Goal: Task Accomplishment & Management: Manage account settings

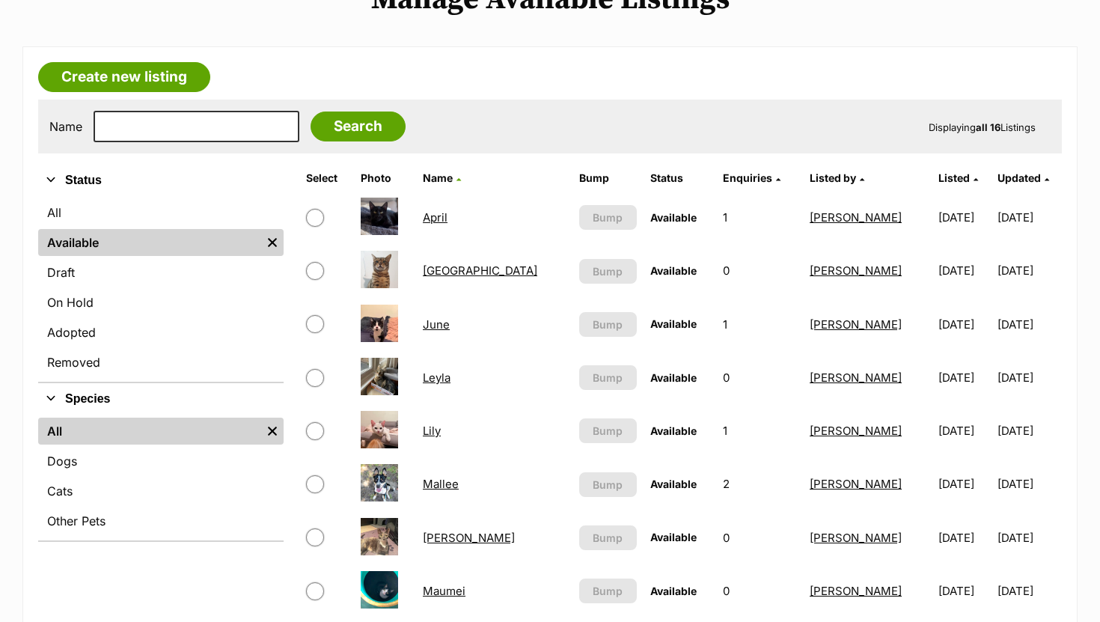
scroll to position [213, 0]
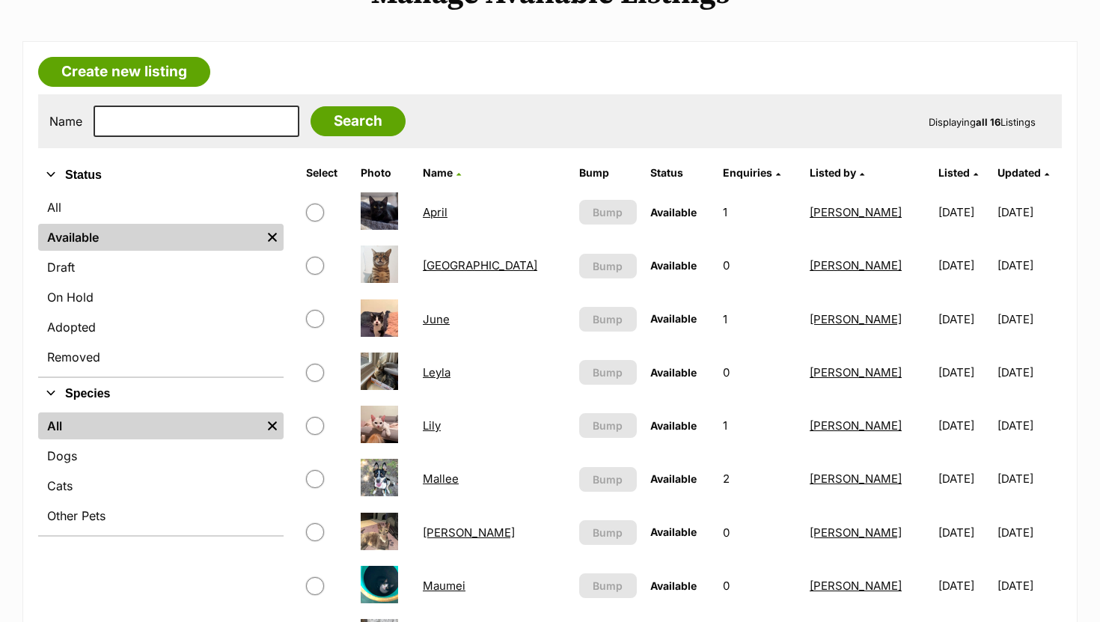
click at [457, 537] on link "Marnie" at bounding box center [469, 532] width 92 height 14
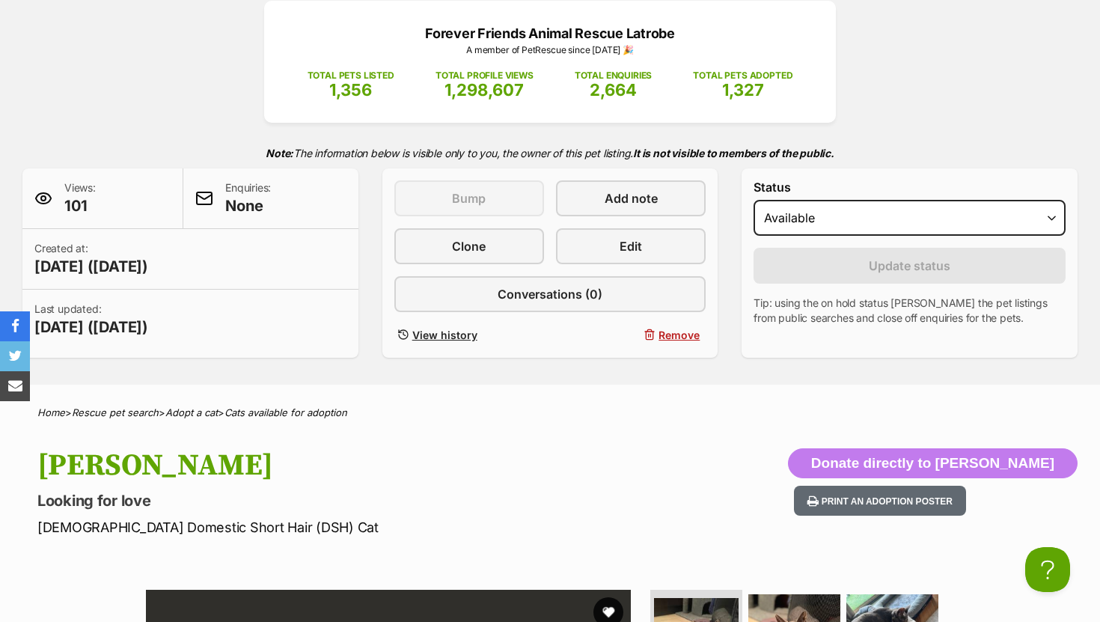
scroll to position [94, 0]
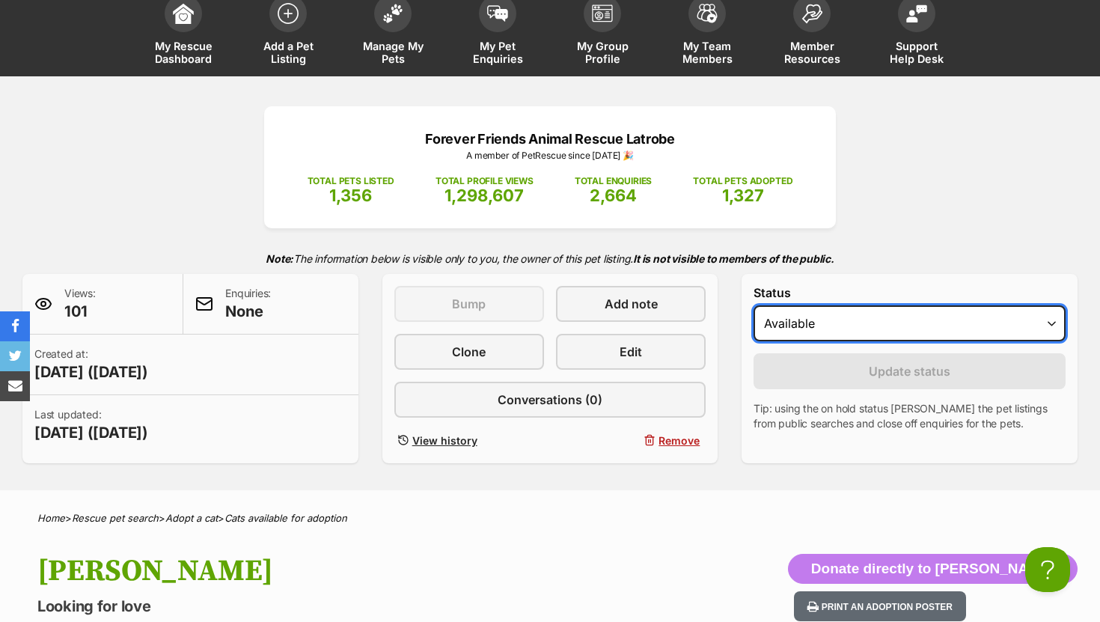
click at [836, 324] on select "Draft Available On hold Adopted" at bounding box center [909, 323] width 312 height 36
select select "rehomed"
click at [753, 306] on select "Draft Available On hold Adopted" at bounding box center [909, 323] width 312 height 36
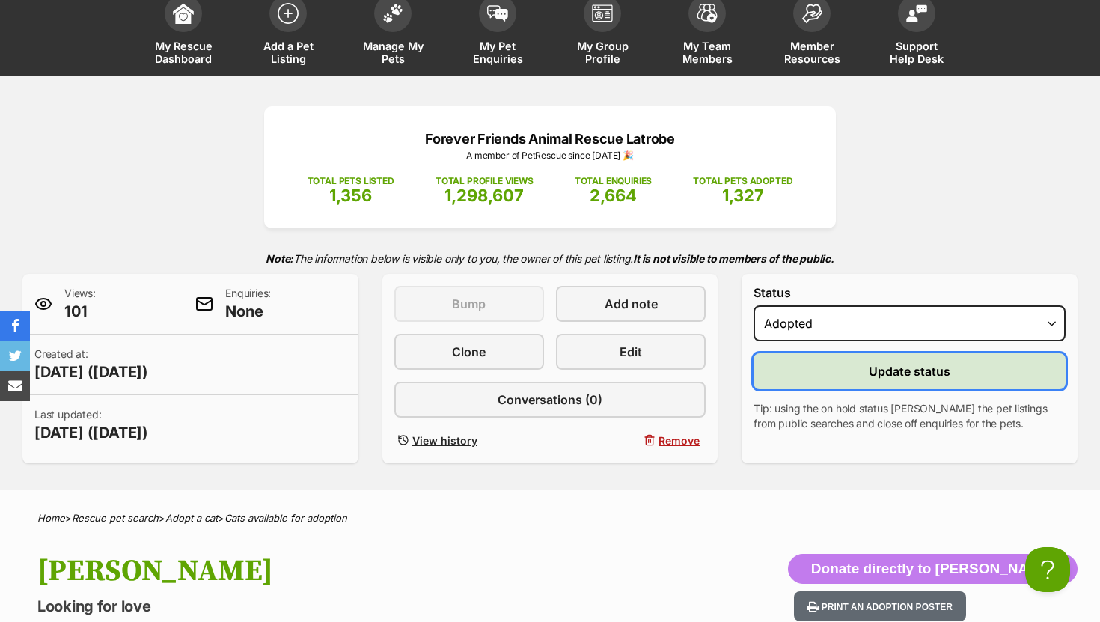
click at [810, 371] on button "Update status" at bounding box center [909, 371] width 312 height 36
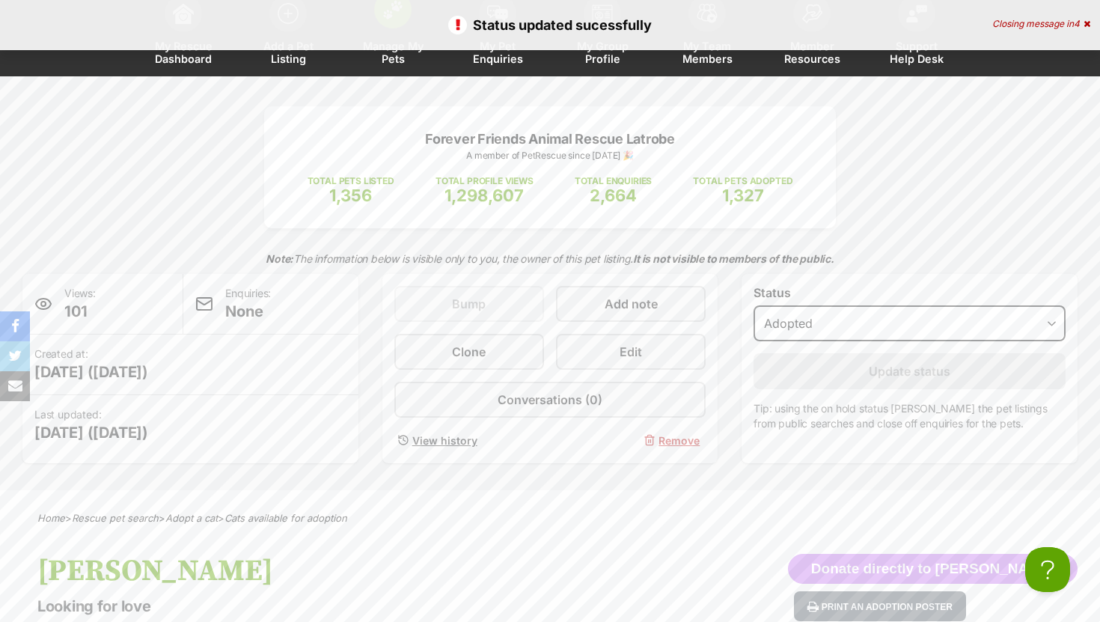
click at [394, 52] on span "Manage My Pets" at bounding box center [392, 52] width 67 height 25
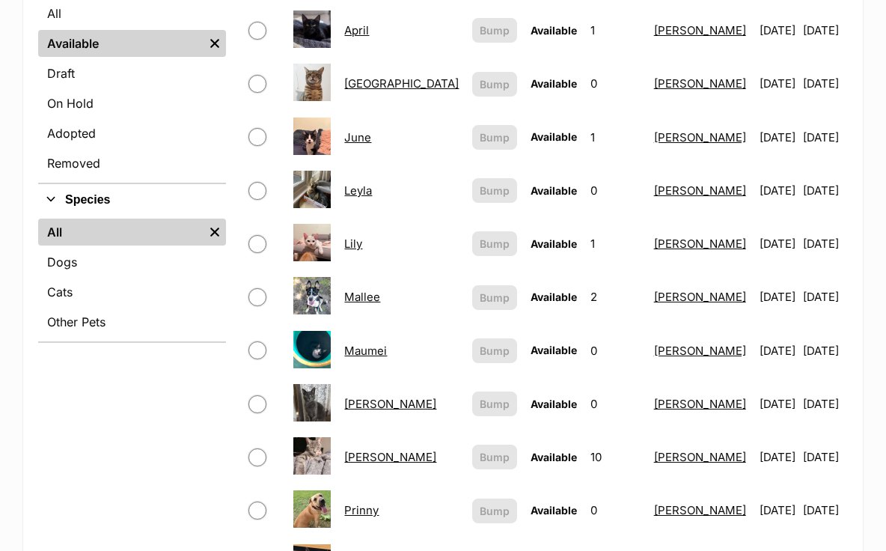
scroll to position [409, 0]
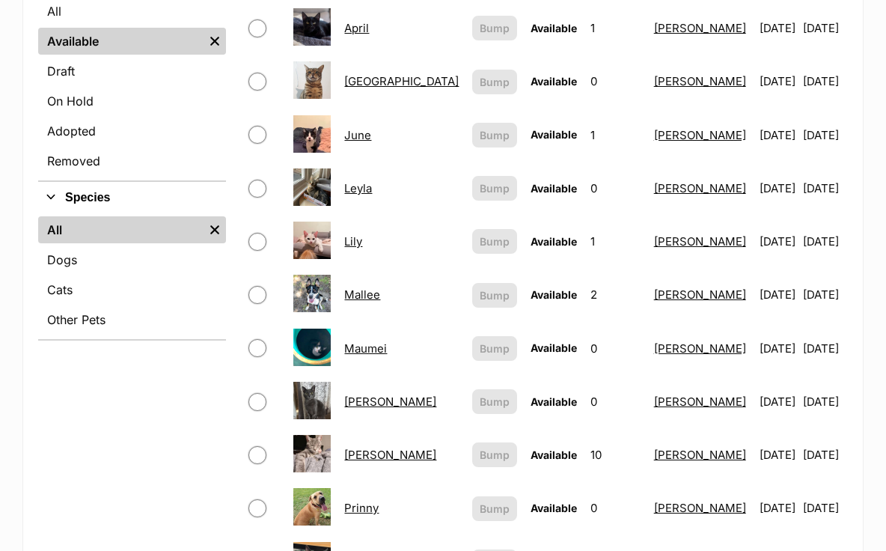
click at [364, 394] on link "Neva" at bounding box center [390, 401] width 92 height 14
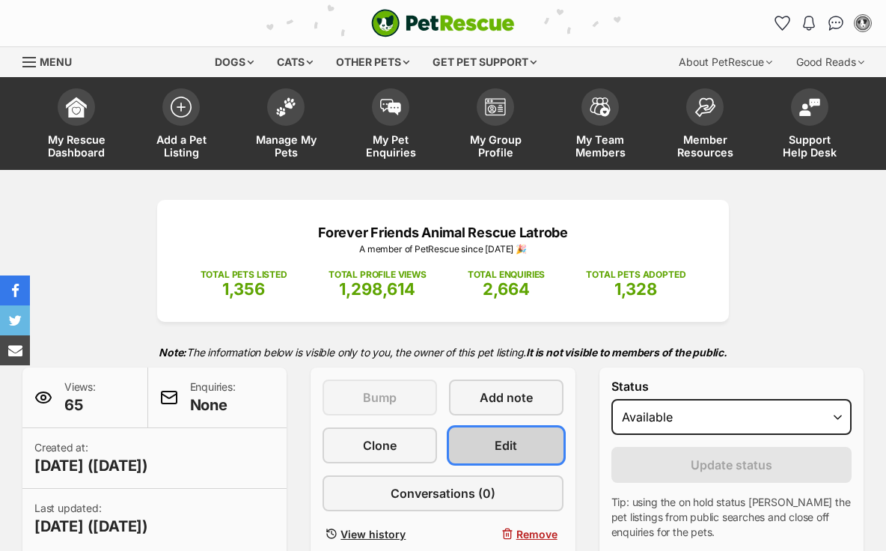
click at [524, 451] on link "Edit" at bounding box center [506, 445] width 114 height 36
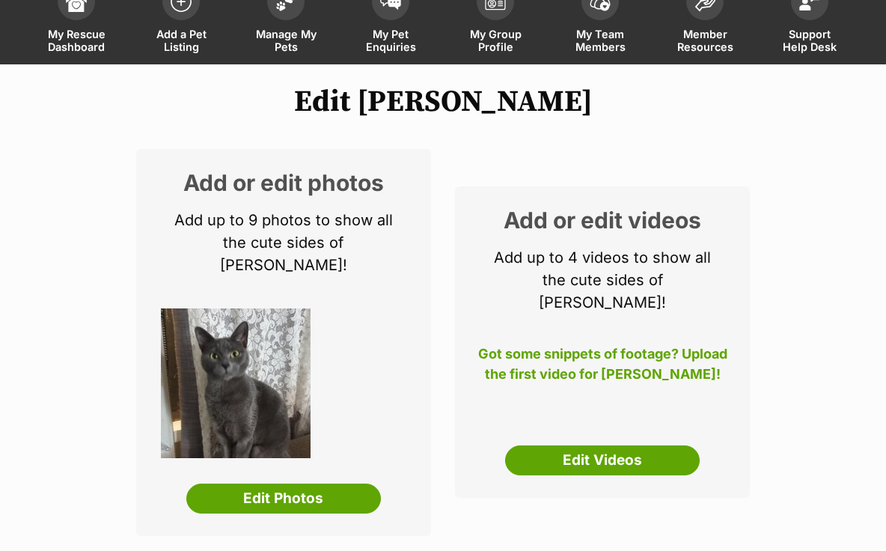
scroll to position [113, 0]
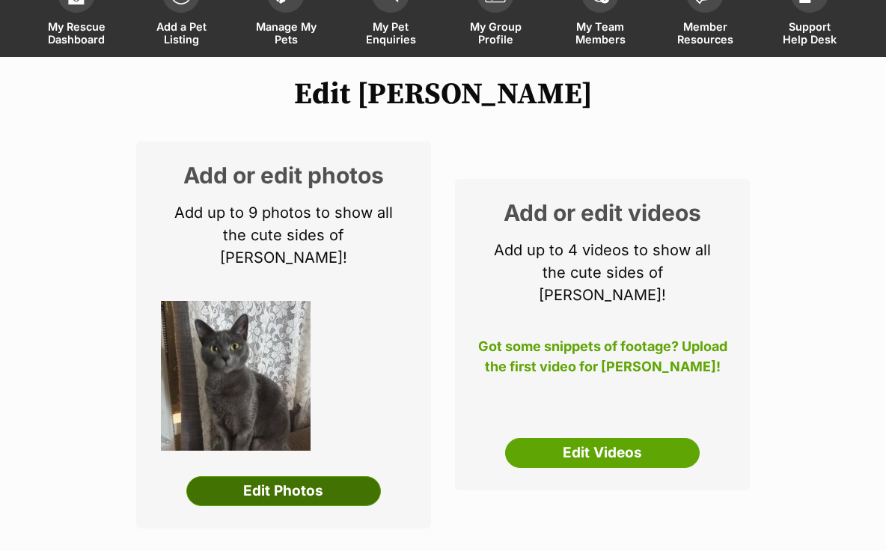
click at [322, 476] on link "Edit Photos" at bounding box center [283, 491] width 195 height 30
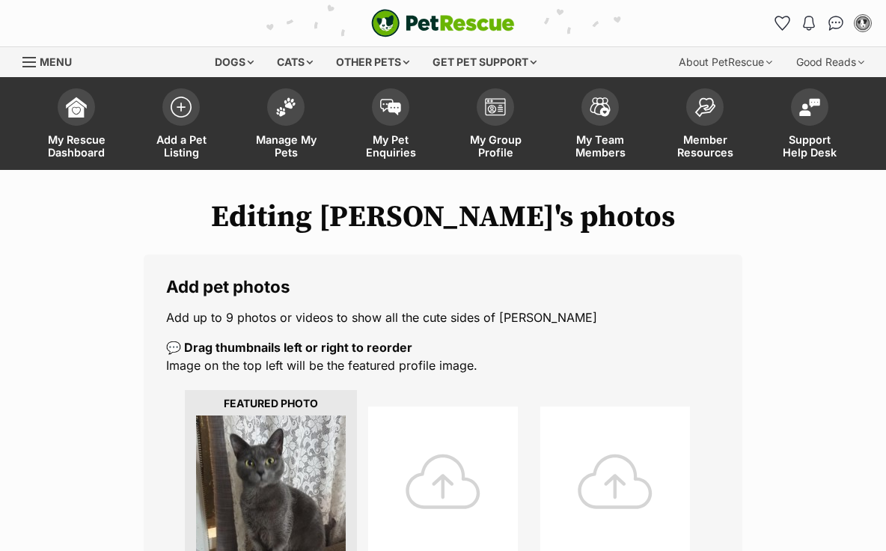
click at [441, 489] on div at bounding box center [443, 481] width 150 height 150
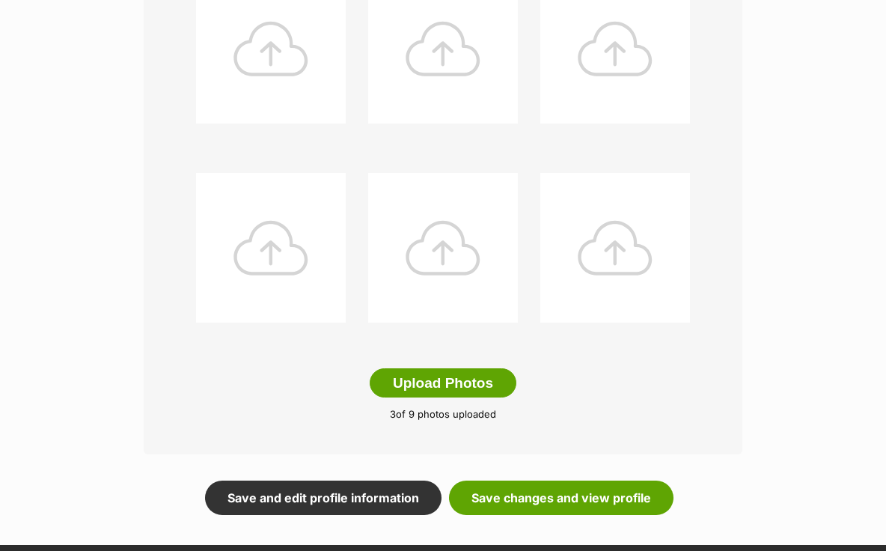
scroll to position [682, 0]
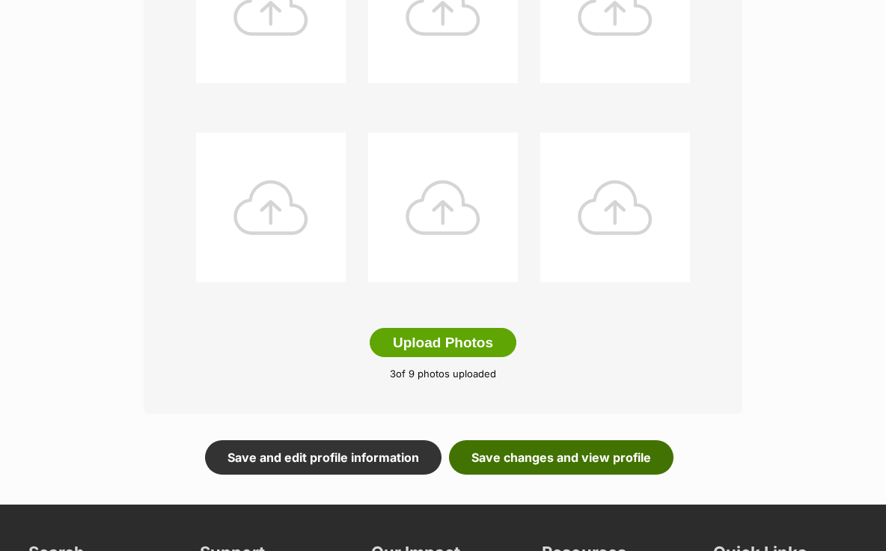
click at [519, 453] on link "Save changes and view profile" at bounding box center [561, 457] width 224 height 34
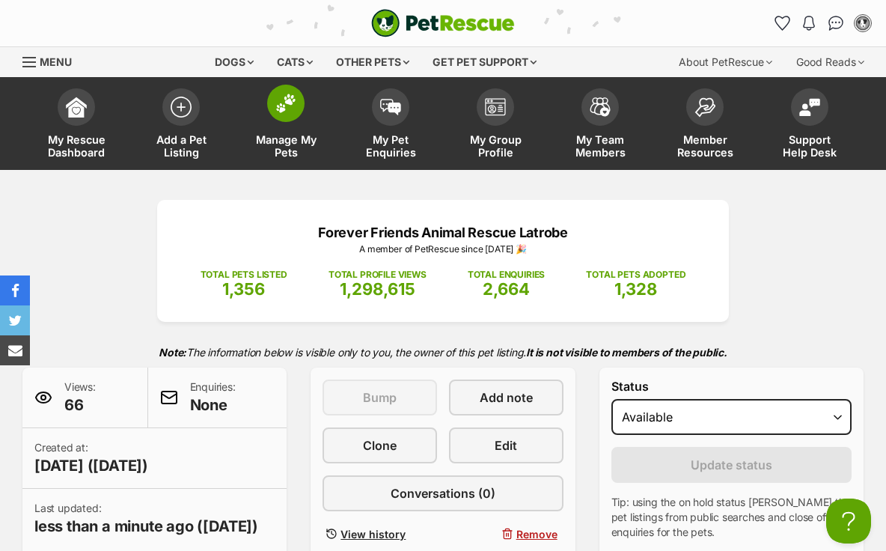
click at [293, 105] on img at bounding box center [285, 103] width 21 height 19
